Goal: Information Seeking & Learning: Learn about a topic

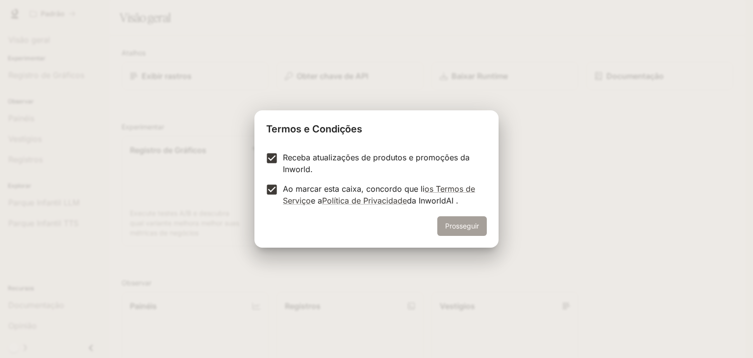
click at [459, 228] on font "Prosseguir" at bounding box center [462, 226] width 34 height 8
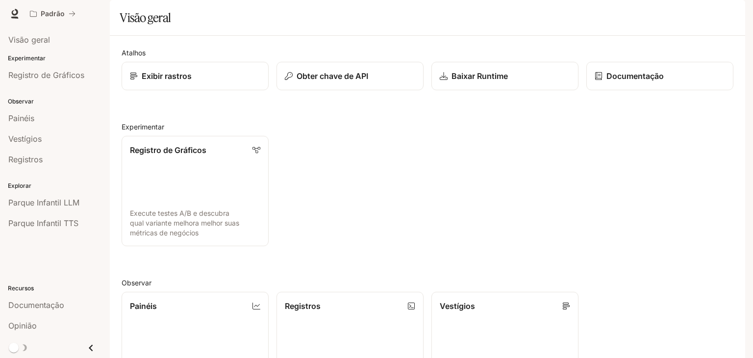
scroll to position [243, 0]
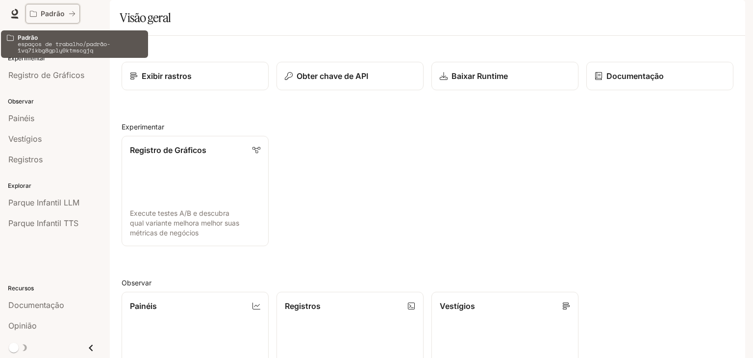
click at [69, 14] on icon "Todos os espaços de trabalho" at bounding box center [72, 13] width 6 height 5
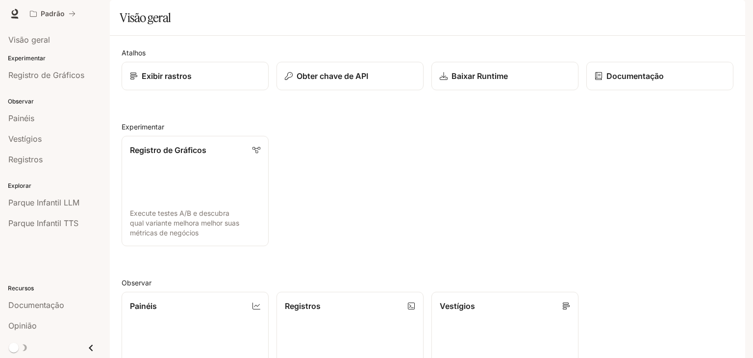
click at [406, 27] on div "Visão geral" at bounding box center [428, 18] width 616 height 20
click at [187, 81] on font "Exibir rastros" at bounding box center [166, 76] width 51 height 10
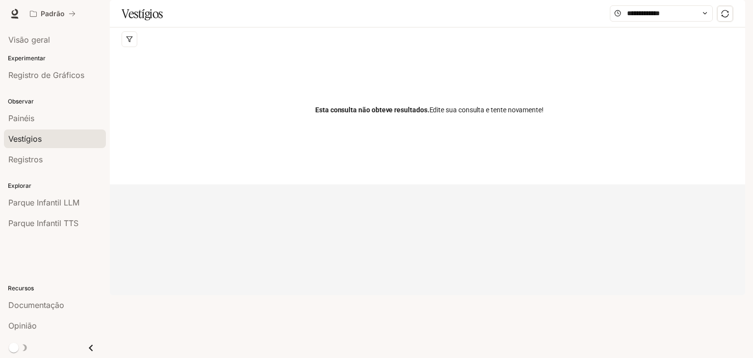
click at [226, 51] on div at bounding box center [430, 39] width 616 height 24
click at [672, 19] on input "text" at bounding box center [661, 13] width 69 height 11
click at [60, 42] on div "Visão geral" at bounding box center [54, 40] width 93 height 12
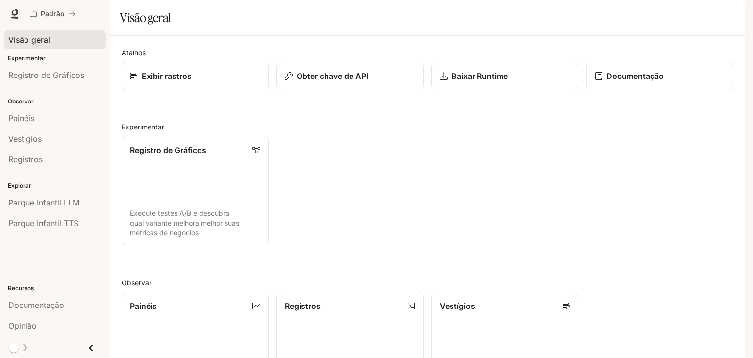
click at [38, 59] on font "Experimentar" at bounding box center [27, 57] width 38 height 7
click at [57, 198] on font "Parque Infantil LLM" at bounding box center [43, 203] width 71 height 10
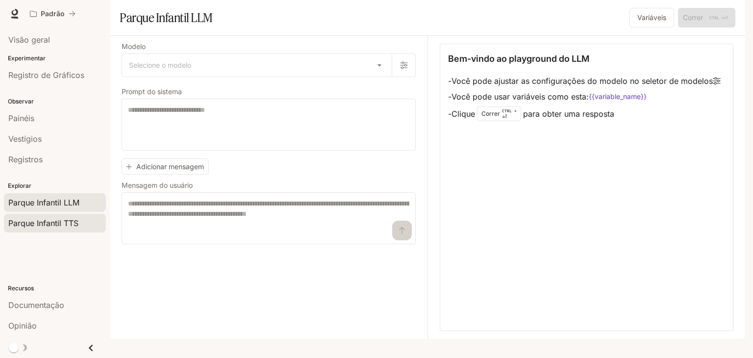
click at [52, 224] on font "Parque Infantil TTS" at bounding box center [43, 223] width 70 height 10
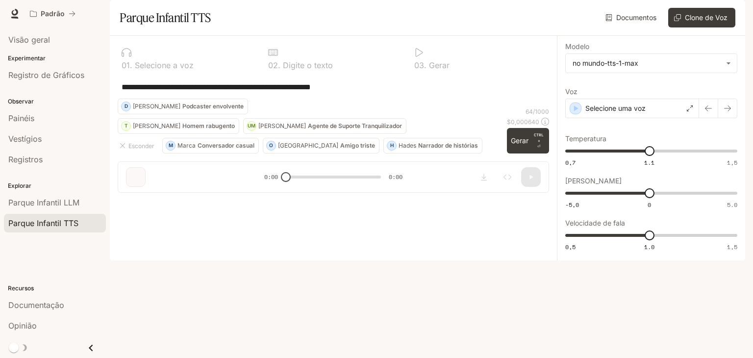
click at [312, 70] on font "Digite o texto" at bounding box center [308, 65] width 50 height 10
click at [308, 129] on font "Agente de Suporte Tranquilizador" at bounding box center [355, 125] width 94 height 7
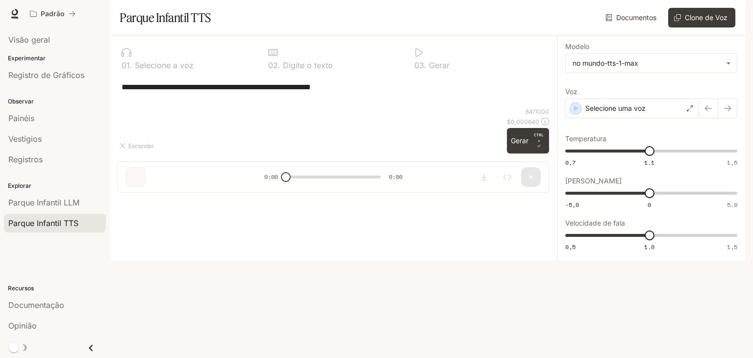
type textarea "**********"
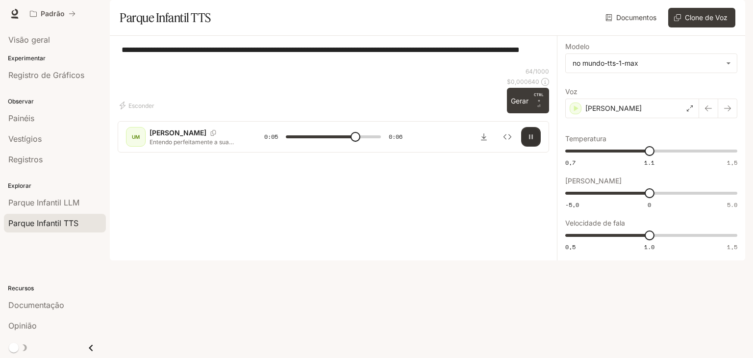
click at [532, 141] on icon "button" at bounding box center [531, 137] width 8 height 8
type input "***"
click at [67, 203] on font "Parque Infantil LLM" at bounding box center [43, 203] width 71 height 10
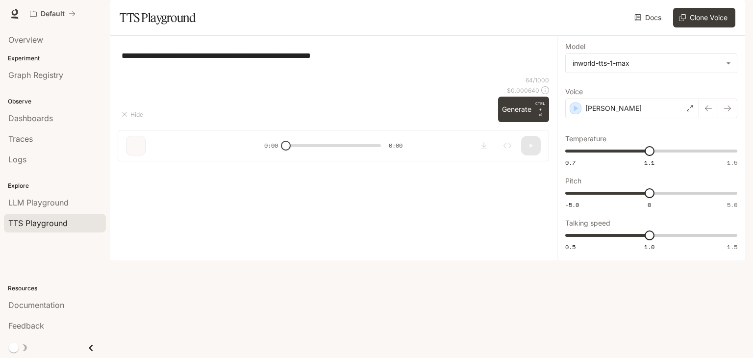
type textarea "**********"
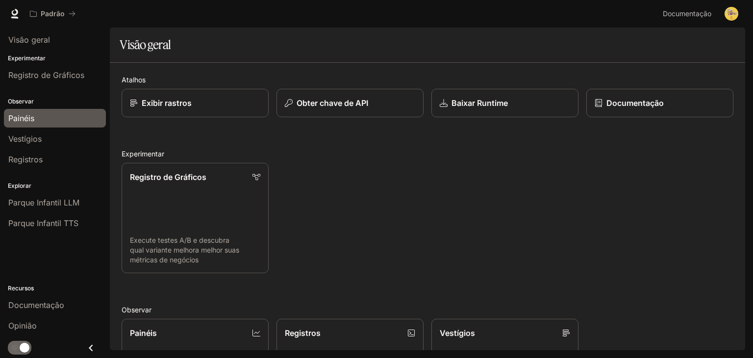
click at [41, 115] on div "Painéis" at bounding box center [54, 118] width 93 height 12
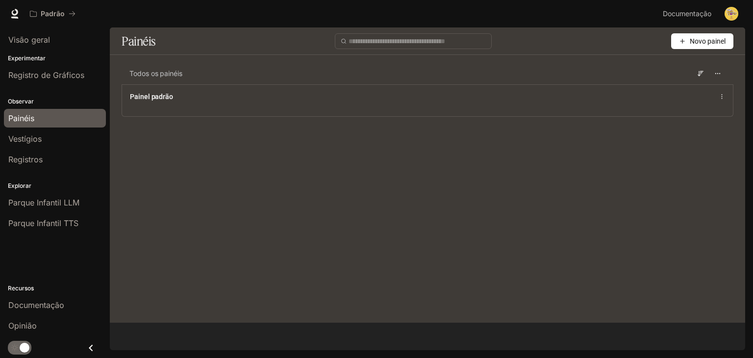
click at [608, 169] on main "Painéis Novo painel Todos os painéis Painel padrão" at bounding box center [428, 174] width 636 height 295
click at [59, 305] on font "Documentação" at bounding box center [36, 305] width 56 height 10
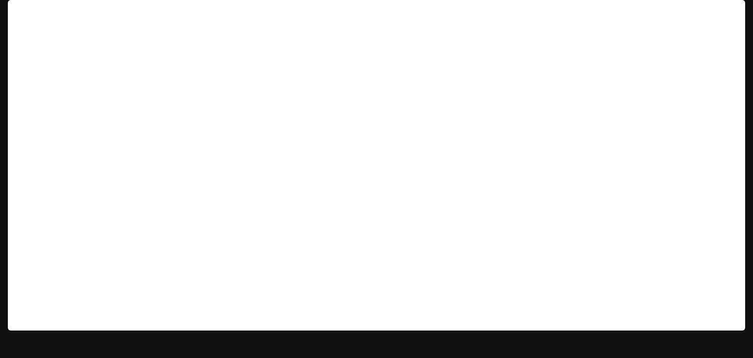
click at [706, 10] on font "Documentação" at bounding box center [688, 13] width 51 height 8
